Goal: Book appointment/travel/reservation

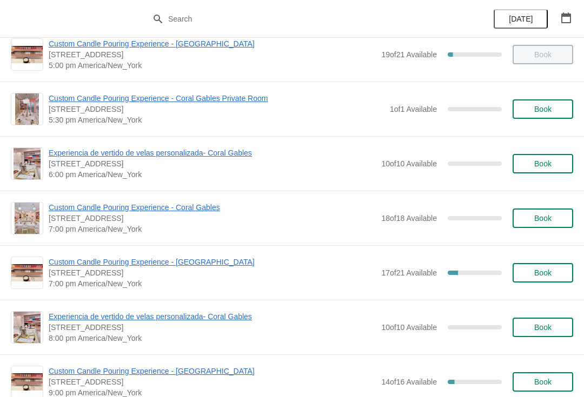
scroll to position [563, 0]
click at [536, 219] on span "Book" at bounding box center [542, 219] width 17 height 9
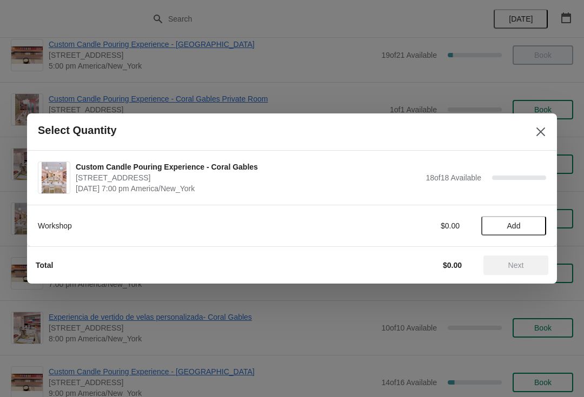
click at [505, 228] on span "Add" at bounding box center [513, 226] width 45 height 9
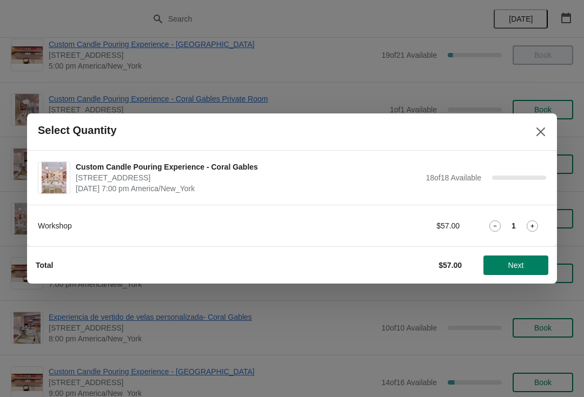
click at [509, 267] on span "Next" at bounding box center [516, 265] width 16 height 9
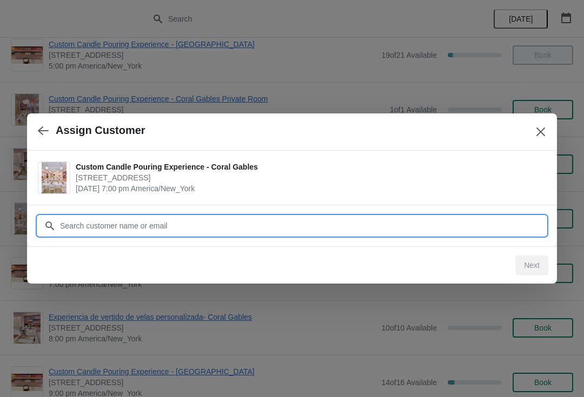
click at [144, 226] on input "Customer" at bounding box center [302, 225] width 487 height 19
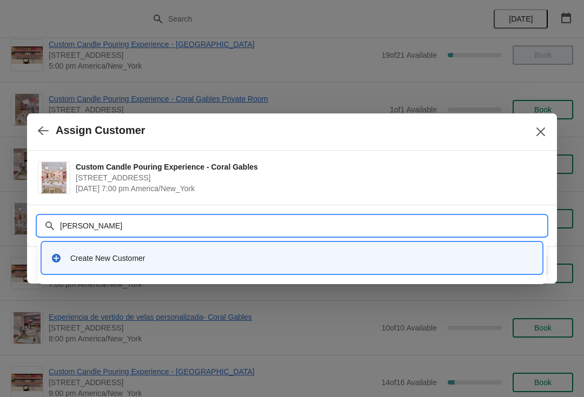
type input "[PERSON_NAME]"
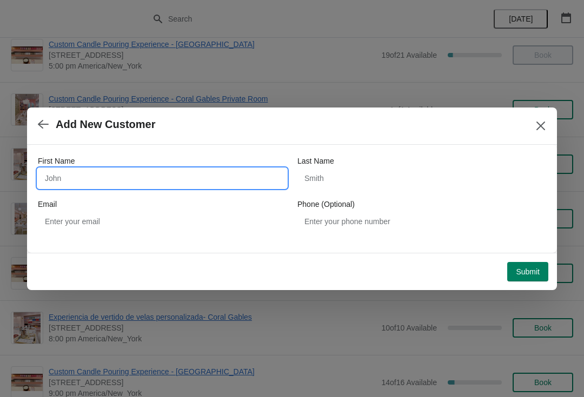
click at [61, 172] on input "First Name" at bounding box center [162, 178] width 249 height 19
type input "[PERSON_NAME]"
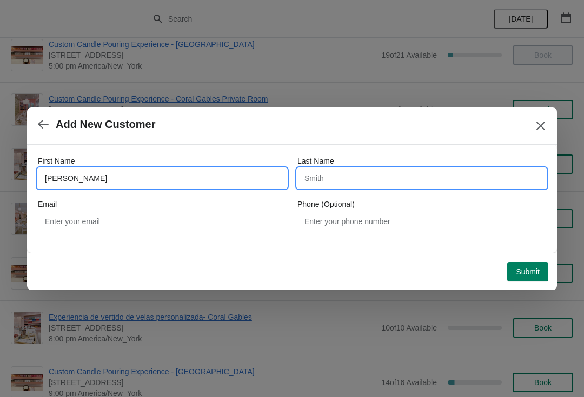
click at [322, 182] on input "Last Name" at bounding box center [421, 178] width 249 height 19
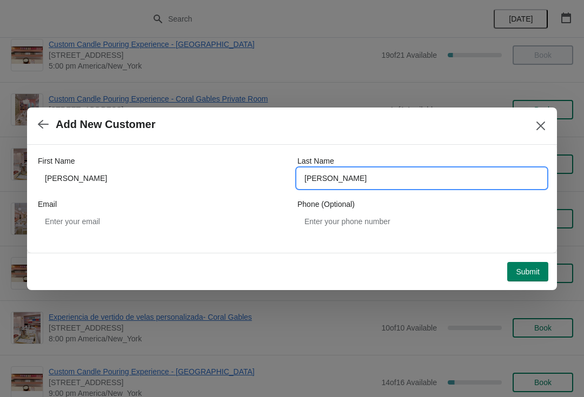
type input "[PERSON_NAME]"
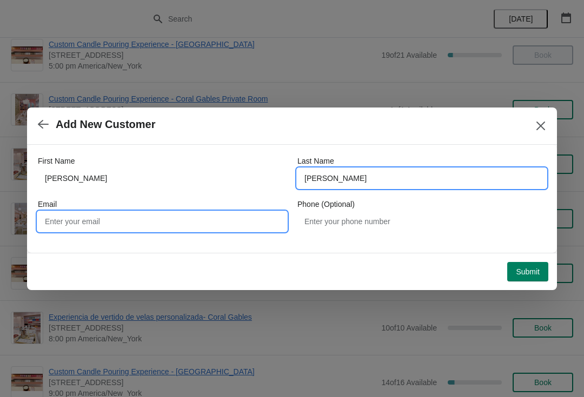
click at [69, 221] on input "Email" at bounding box center [162, 221] width 249 height 19
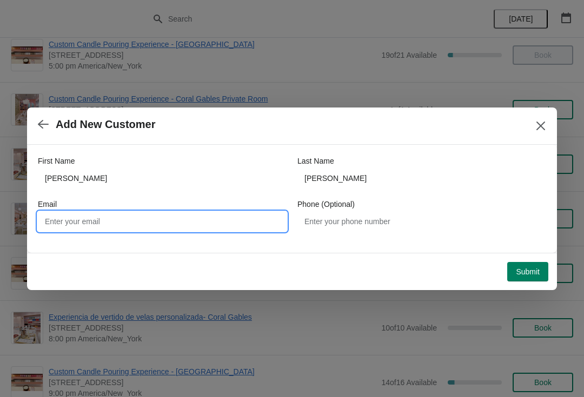
click at [83, 219] on input "Email" at bounding box center [162, 221] width 249 height 19
type input "[EMAIL_ADDRESS][DOMAIN_NAME]"
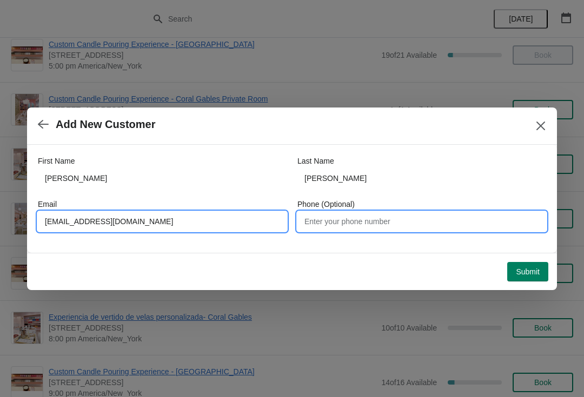
click at [326, 221] on input "Phone (Optional)" at bounding box center [421, 221] width 249 height 19
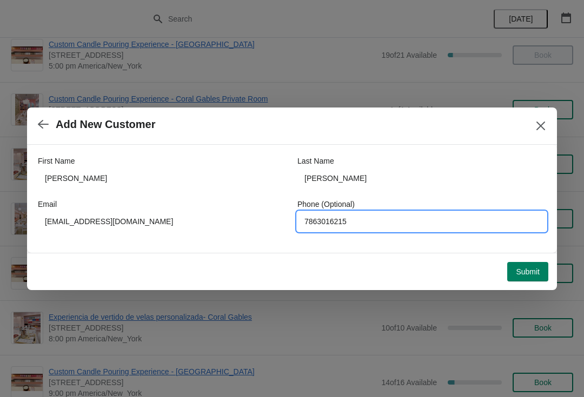
type input "7863016215"
click at [524, 272] on span "Submit" at bounding box center [528, 272] width 24 height 9
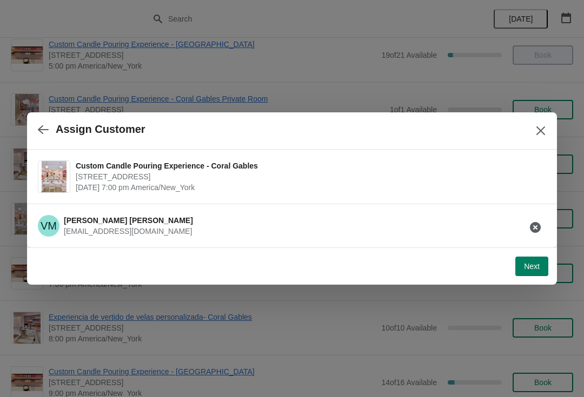
click at [522, 261] on button "Next" at bounding box center [531, 266] width 33 height 19
select select "Friend"
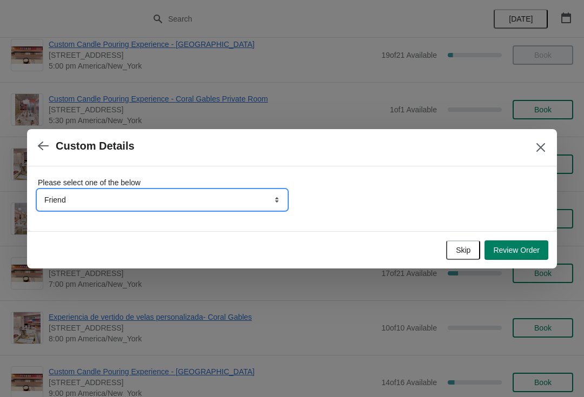
click at [152, 205] on select "Friend Instagram Tiktok Google Walk-by Attended an event Yelp" at bounding box center [162, 199] width 249 height 19
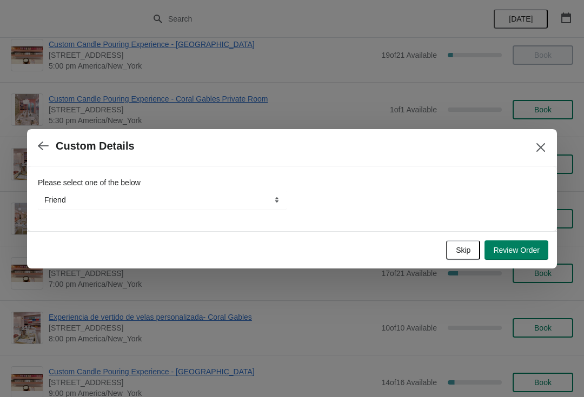
click at [456, 259] on button "Skip" at bounding box center [463, 250] width 34 height 19
